Goal: Find specific page/section: Find specific page/section

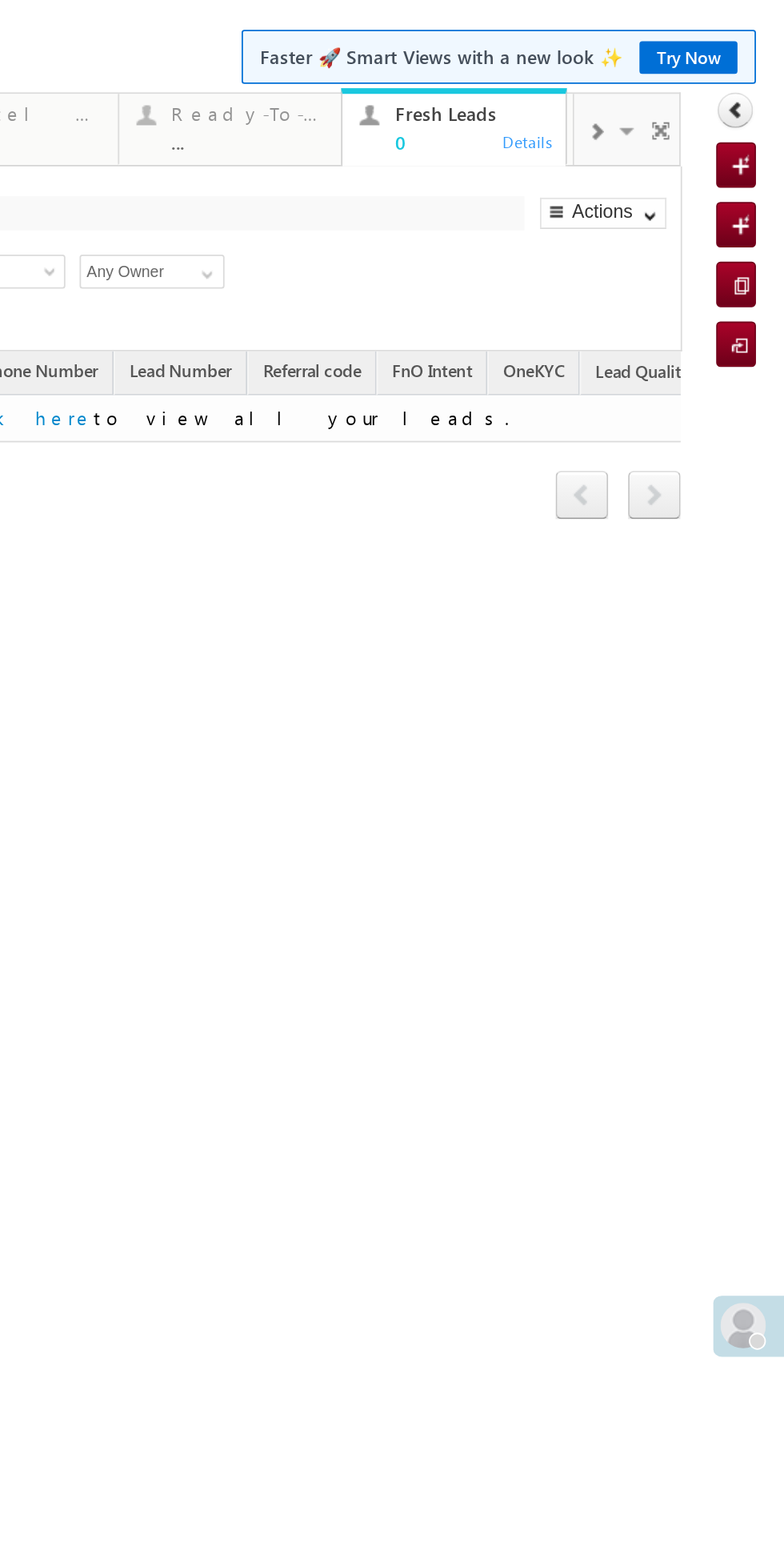
click at [83, 38] on span at bounding box center [89, 44] width 16 height 34
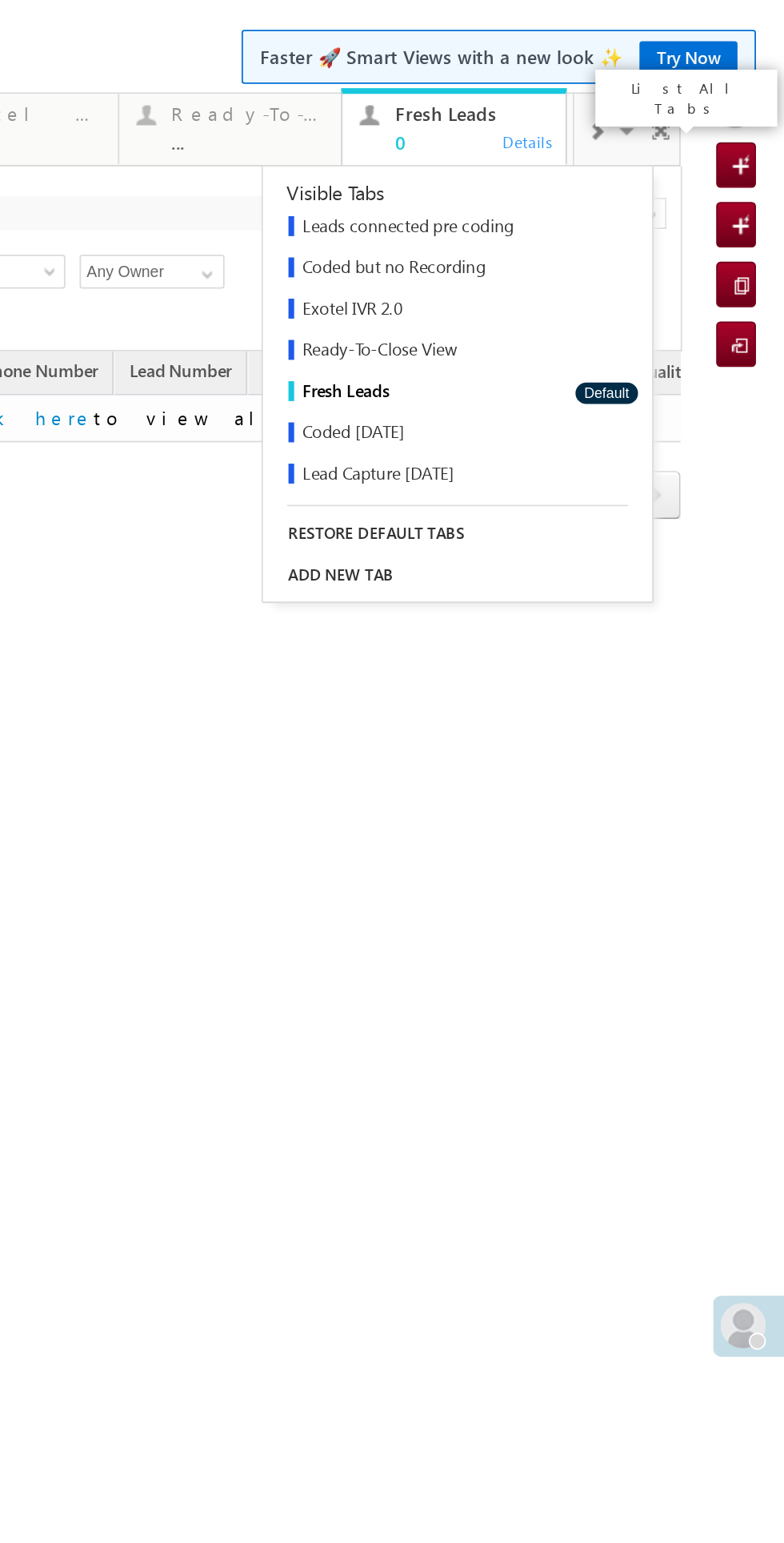
scroll to position [302, 0]
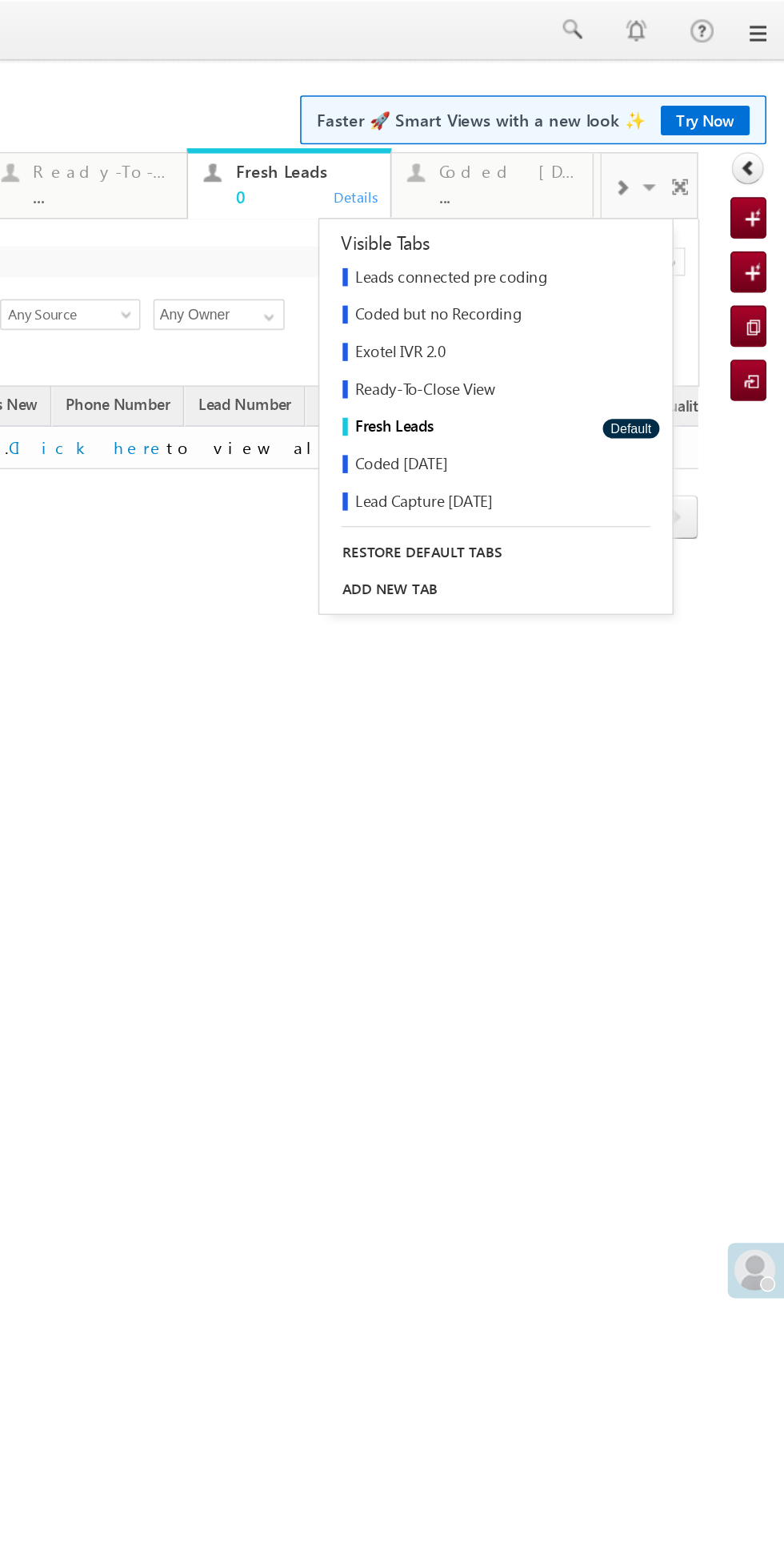
click at [138, 112] on div "Coded [DATE]" at bounding box center [138, 106] width 87 height 13
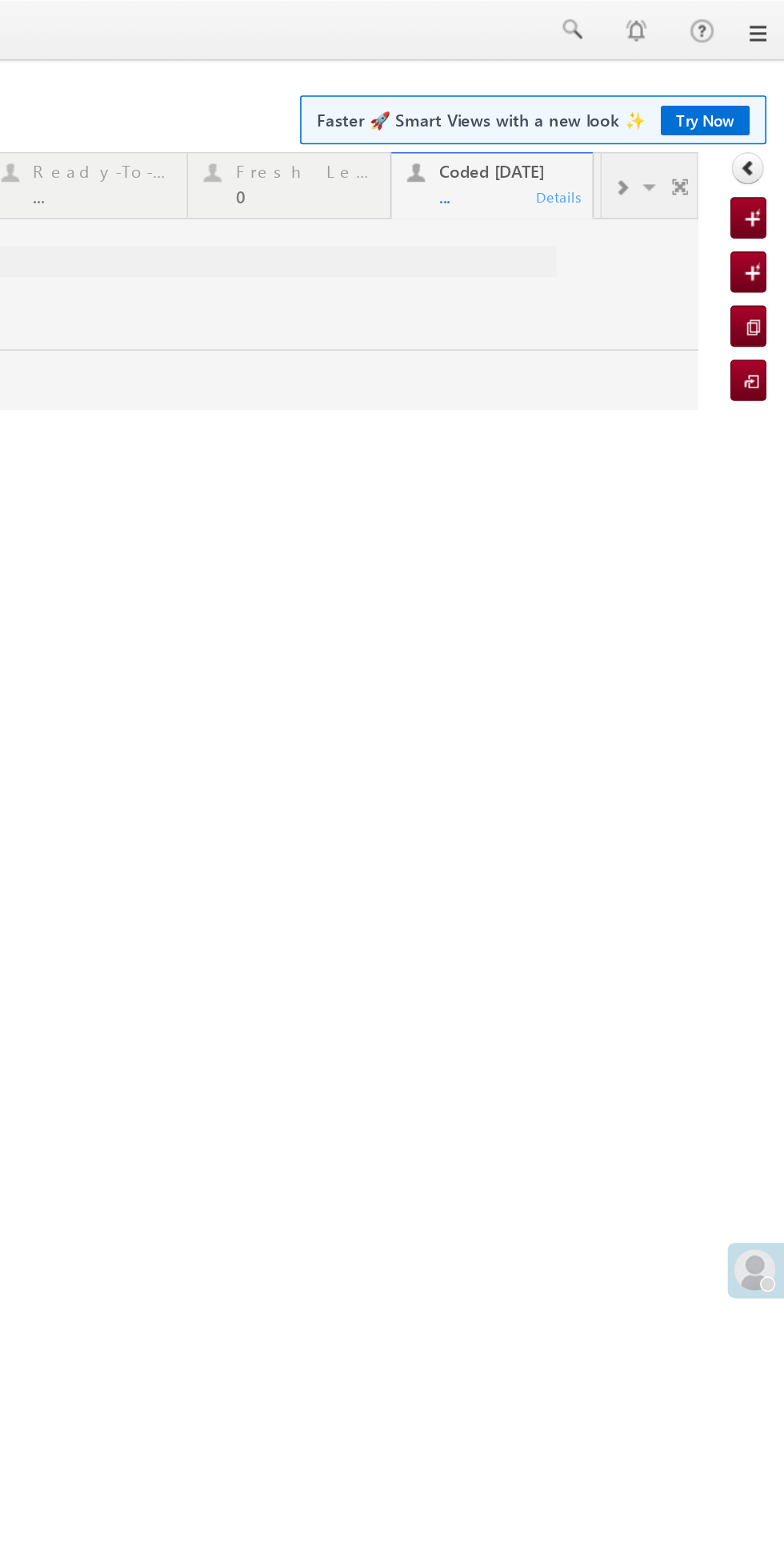
scroll to position [0, 0]
